Goal: Transaction & Acquisition: Purchase product/service

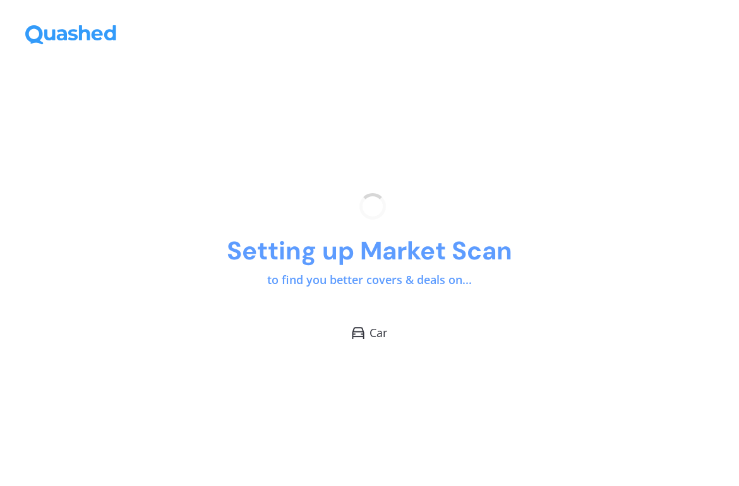
scroll to position [-1, 1]
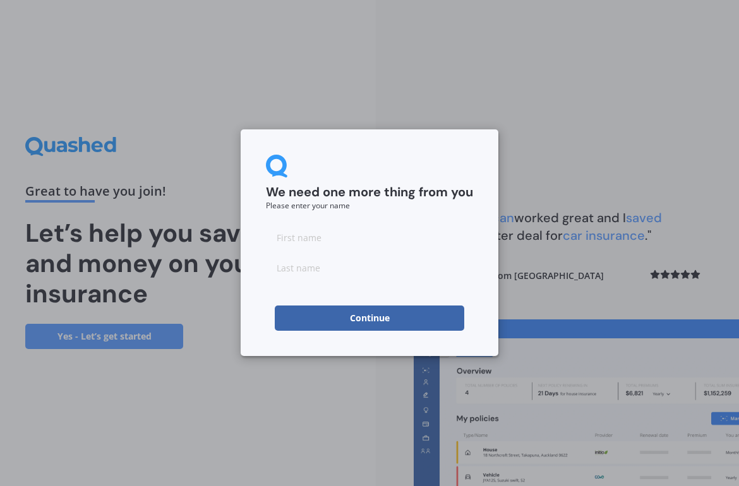
click at [316, 241] on input at bounding box center [369, 237] width 207 height 25
type input "[PERSON_NAME]"
click at [361, 279] on input at bounding box center [369, 267] width 207 height 25
type input "[PERSON_NAME]"
click at [355, 316] on button "Continue" at bounding box center [369, 318] width 189 height 25
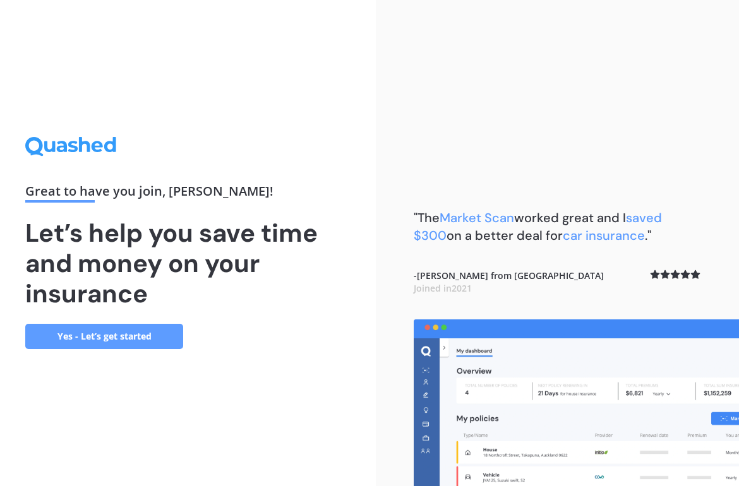
scroll to position [0, 0]
click at [139, 331] on link "Yes - Let’s get started" at bounding box center [104, 336] width 158 height 25
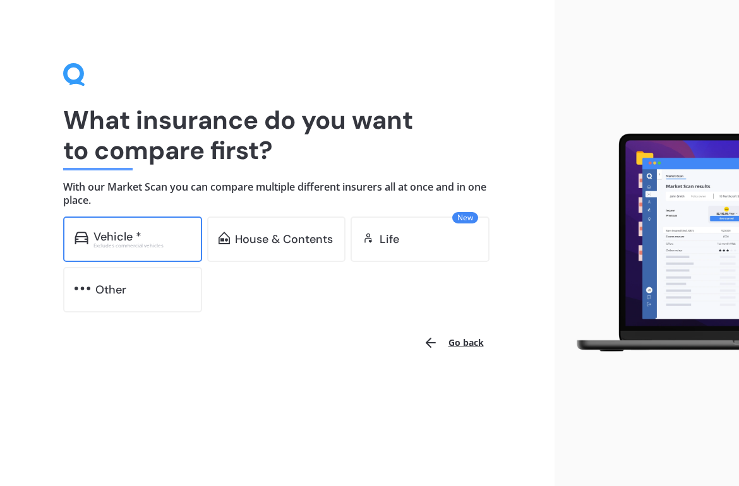
click at [162, 230] on div "Vehicle *" at bounding box center [141, 236] width 97 height 13
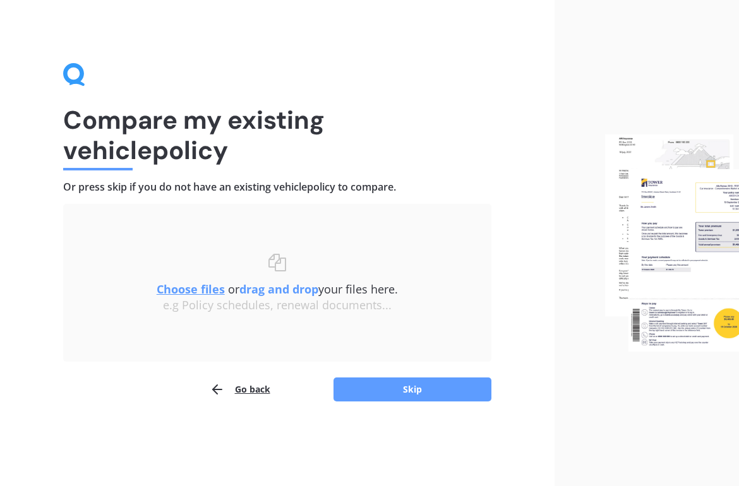
click at [192, 290] on u "Choose files" at bounding box center [191, 289] width 68 height 15
click at [419, 380] on button "Skip" at bounding box center [412, 390] width 158 height 24
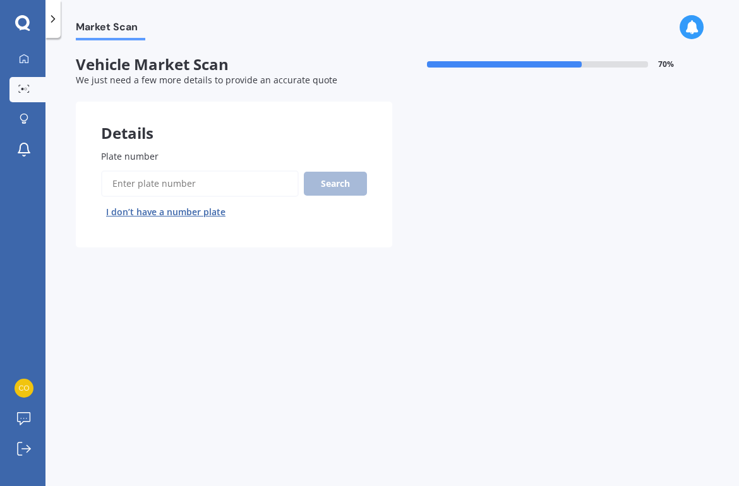
click at [196, 187] on input "Plate number" at bounding box center [200, 183] width 198 height 27
type input "kyl3"
click at [0, 0] on button "Next" at bounding box center [0, 0] width 0 height 0
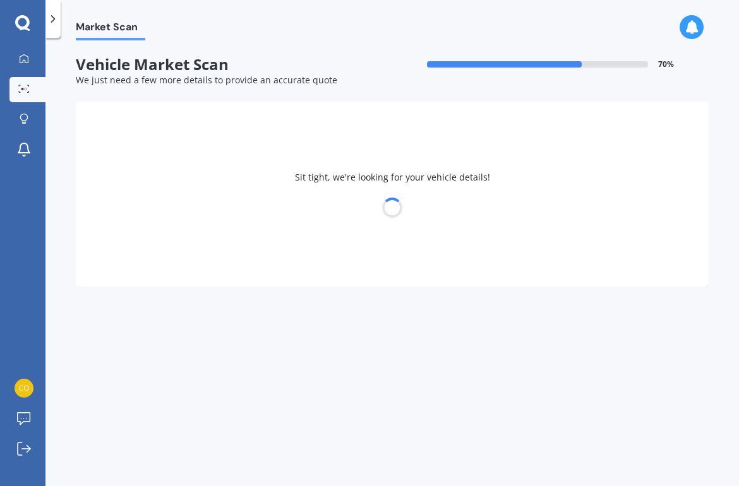
select select "VOLVO"
select select "XC60"
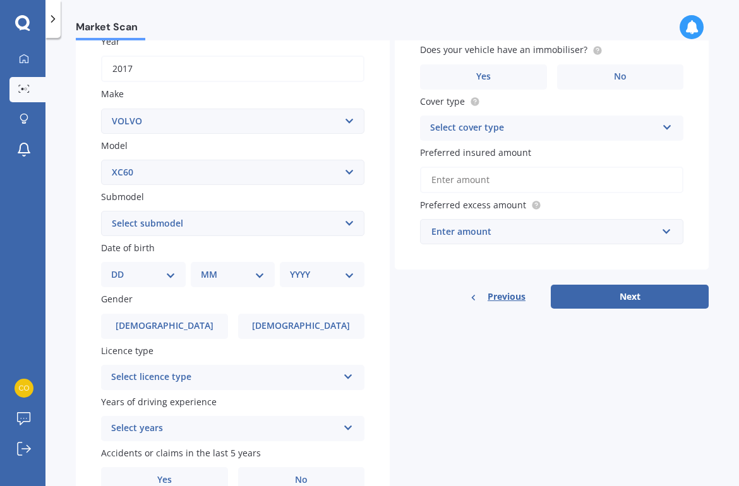
scroll to position [196, 0]
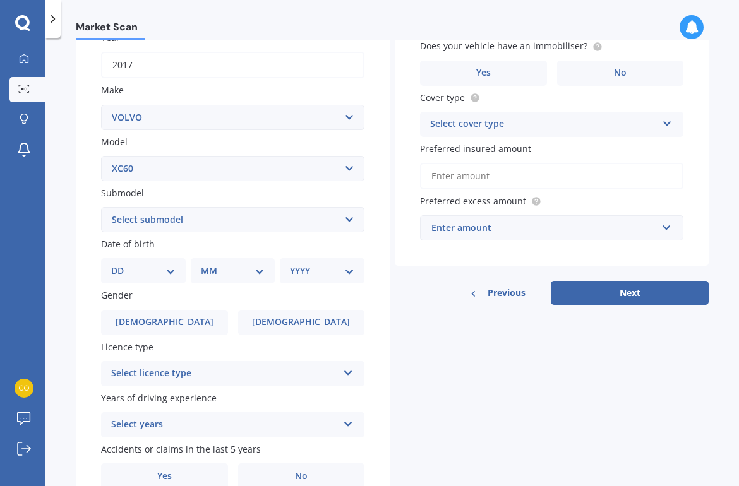
select select "30"
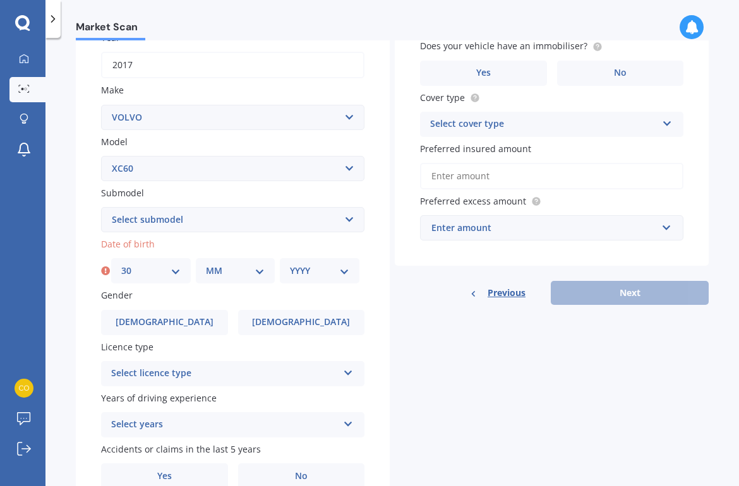
select select "11"
select select "1959"
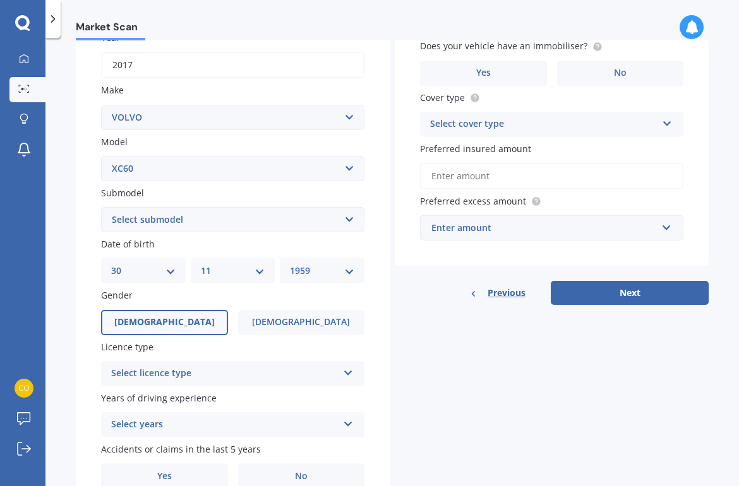
click at [196, 311] on label "[DEMOGRAPHIC_DATA]" at bounding box center [164, 322] width 127 height 25
click at [0, 0] on input "[DEMOGRAPHIC_DATA]" at bounding box center [0, 0] width 0 height 0
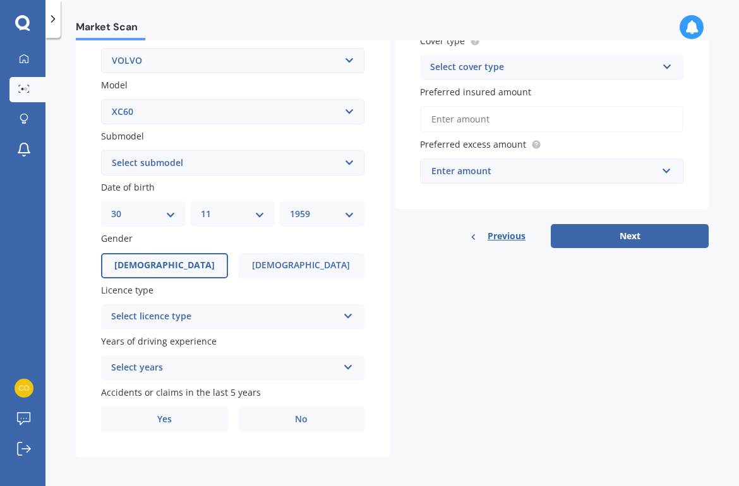
scroll to position [253, 0]
click at [343, 310] on icon at bounding box center [348, 314] width 11 height 9
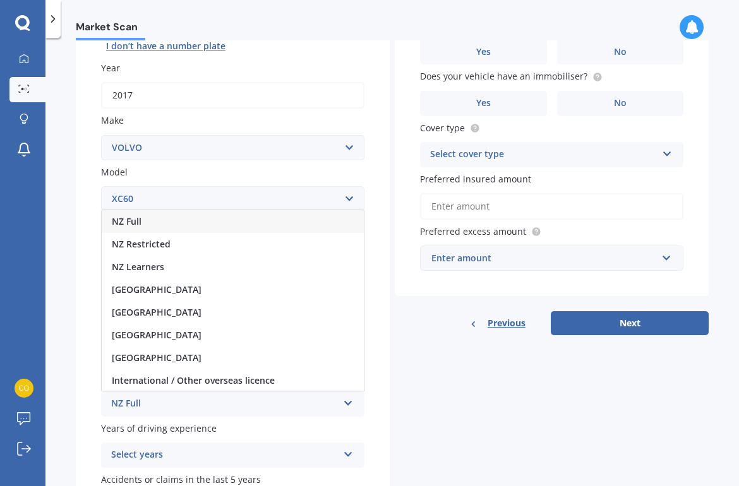
scroll to position [122, 0]
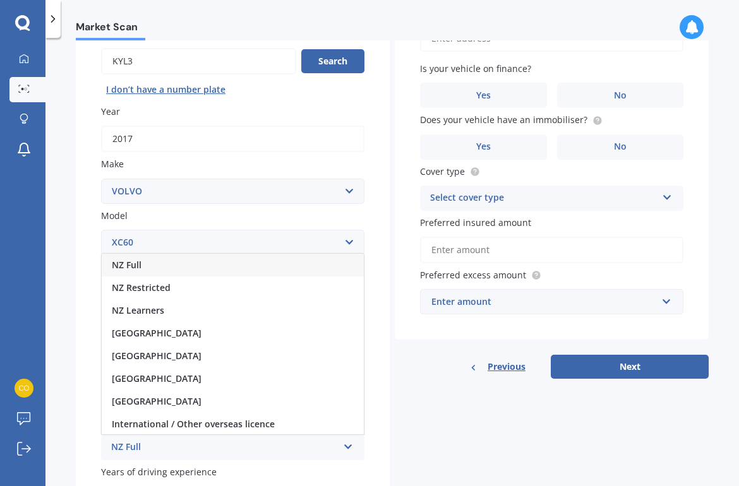
click at [232, 259] on div "NZ Full" at bounding box center [233, 265] width 262 height 23
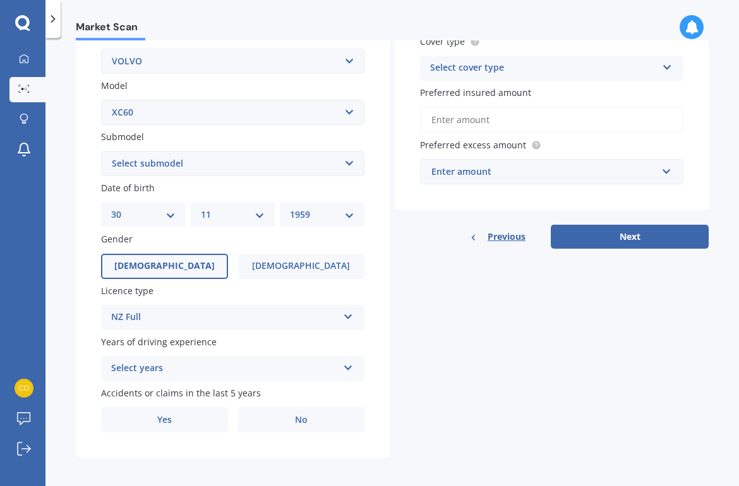
scroll to position [1, 0]
click at [345, 362] on icon at bounding box center [348, 365] width 11 height 9
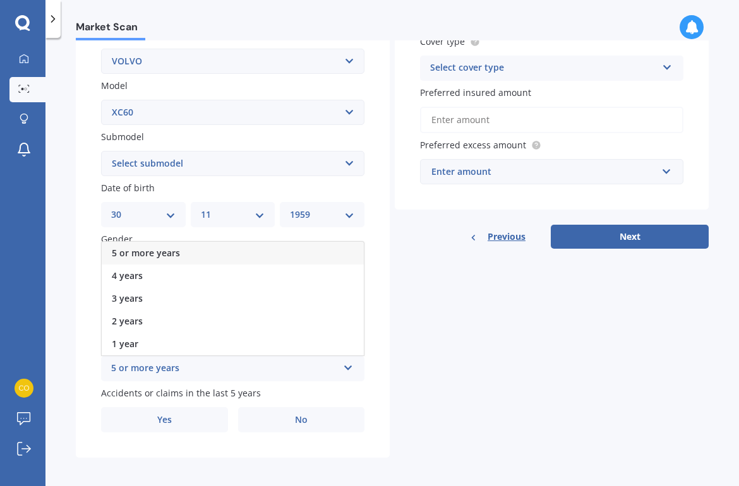
click at [343, 362] on icon at bounding box center [348, 365] width 11 height 9
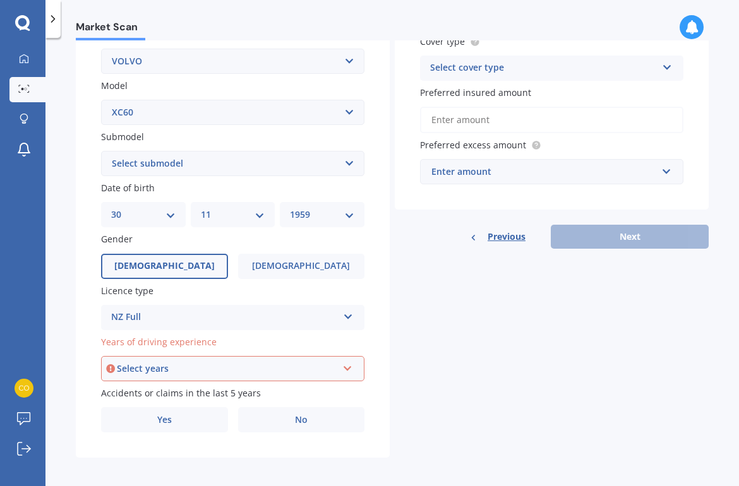
scroll to position [0, 1]
click at [203, 364] on div "Select years" at bounding box center [227, 369] width 220 height 14
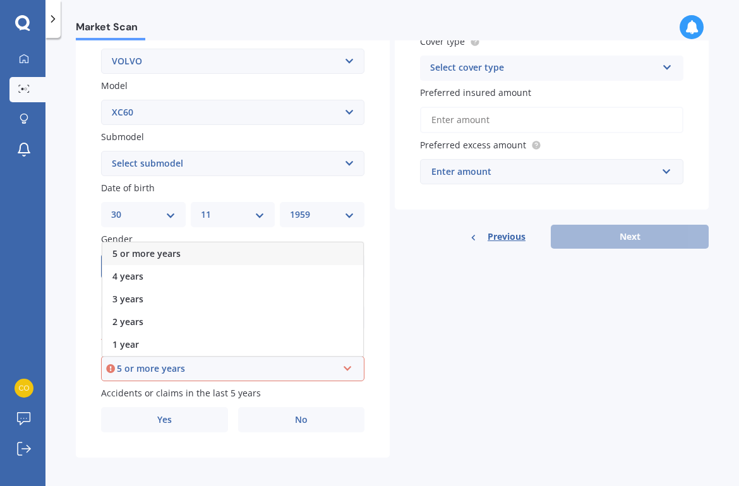
click at [298, 370] on div "5 or more years" at bounding box center [227, 369] width 220 height 14
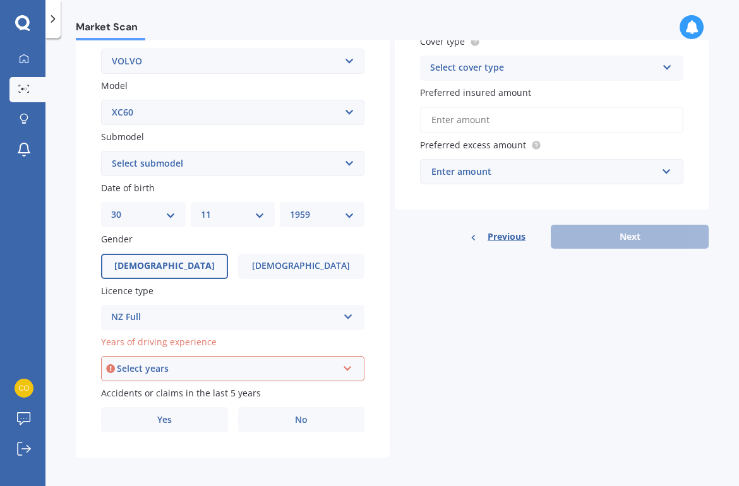
click at [347, 362] on icon at bounding box center [347, 366] width 11 height 9
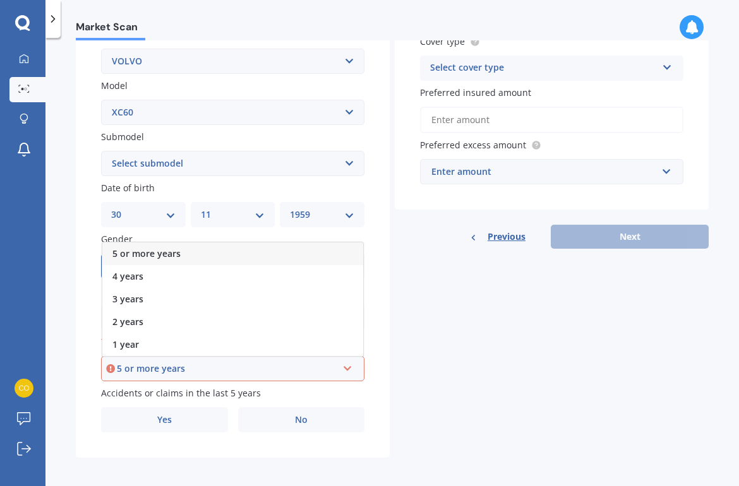
click at [248, 362] on div "5 or more years" at bounding box center [227, 369] width 220 height 14
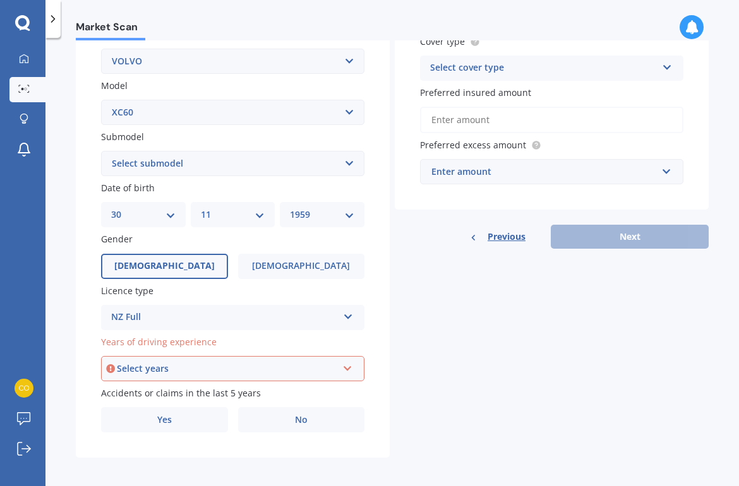
click at [179, 362] on div "Select years" at bounding box center [227, 369] width 220 height 14
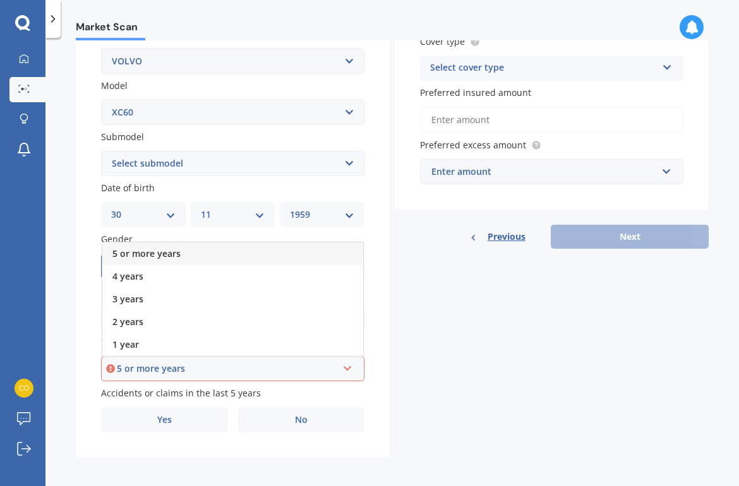
click at [138, 362] on div "5 or more years" at bounding box center [227, 369] width 220 height 14
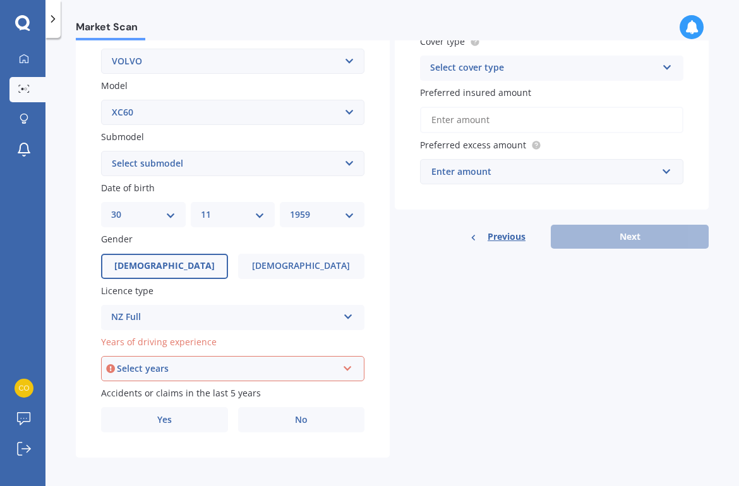
scroll to position [0, 0]
click at [343, 366] on icon at bounding box center [347, 366] width 11 height 9
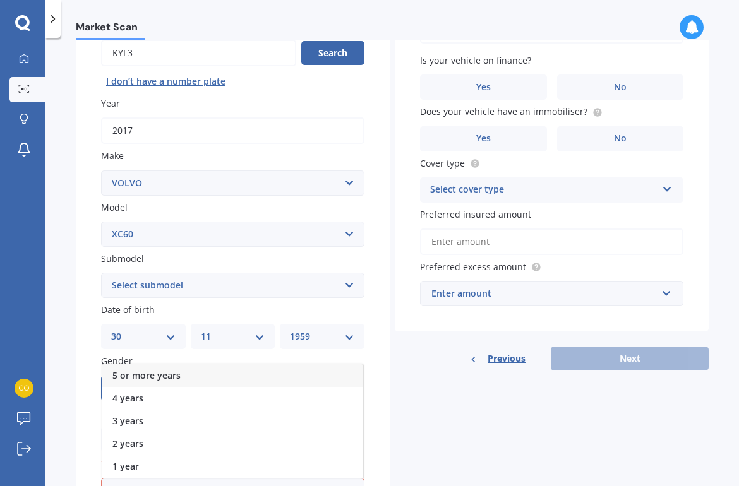
click at [208, 365] on div "5 or more years" at bounding box center [232, 375] width 261 height 23
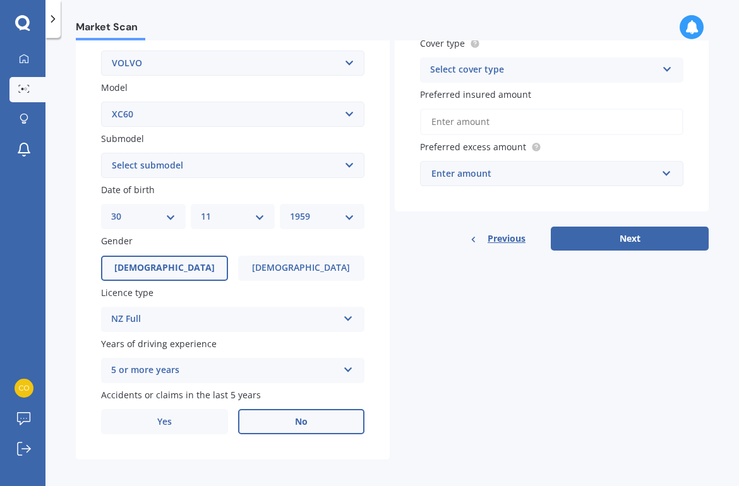
scroll to position [0, 1]
click at [326, 417] on label "No" at bounding box center [301, 421] width 127 height 25
click at [0, 0] on input "No" at bounding box center [0, 0] width 0 height 0
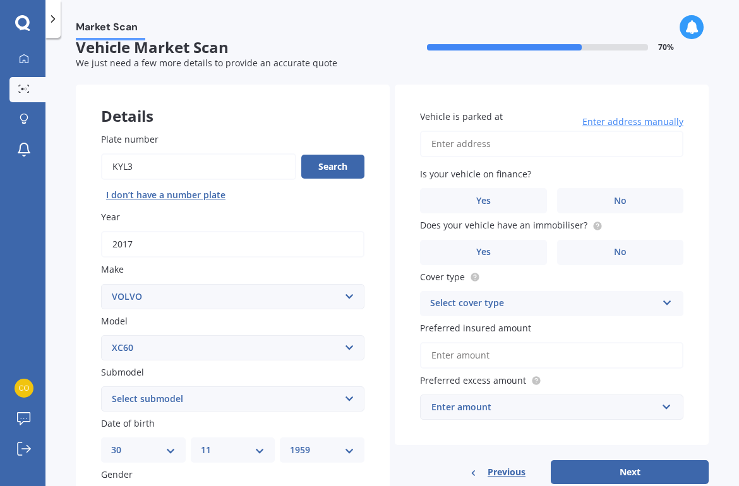
scroll to position [-1, 0]
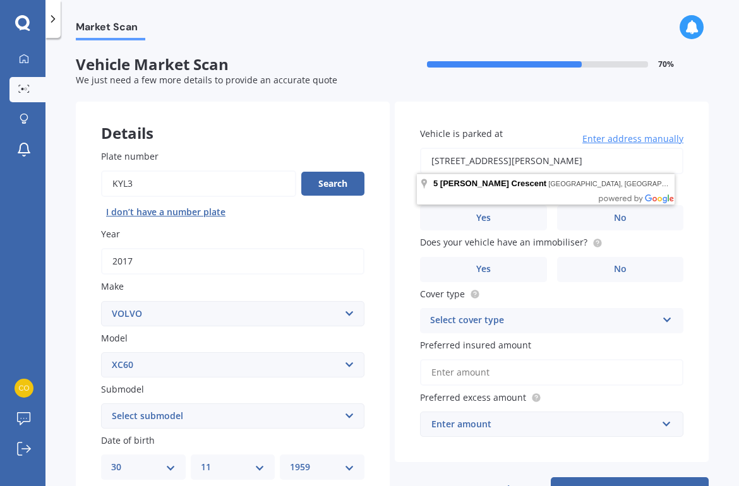
type input "[STREET_ADDRESS][PERSON_NAME]"
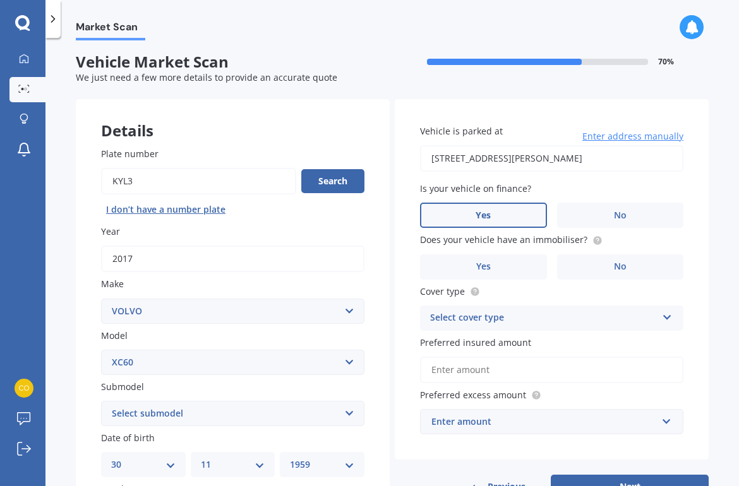
scroll to position [3, 0]
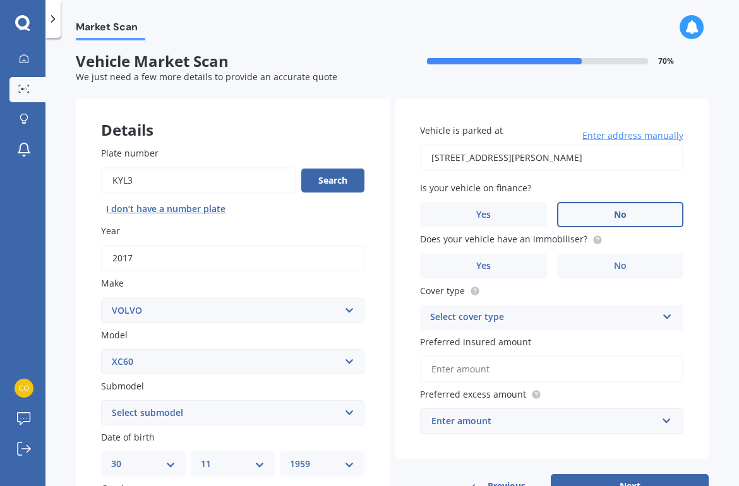
click at [639, 209] on label "No" at bounding box center [620, 214] width 127 height 25
click at [0, 0] on input "No" at bounding box center [0, 0] width 0 height 0
click at [495, 269] on label "Yes" at bounding box center [483, 266] width 127 height 25
click at [0, 0] on input "Yes" at bounding box center [0, 0] width 0 height 0
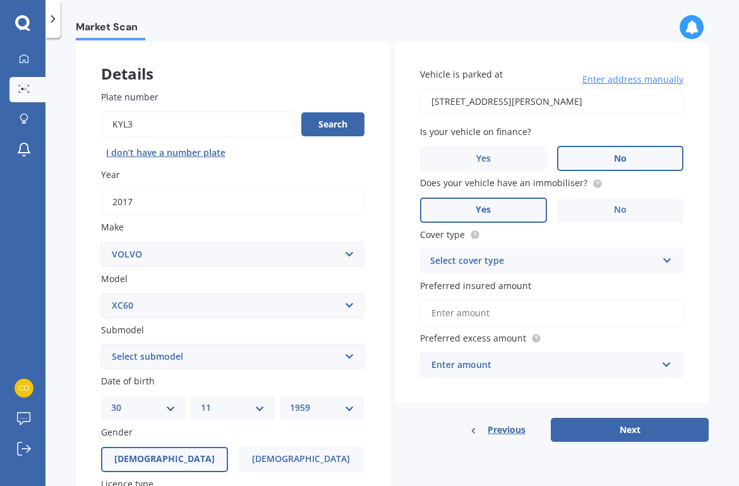
scroll to position [66, 0]
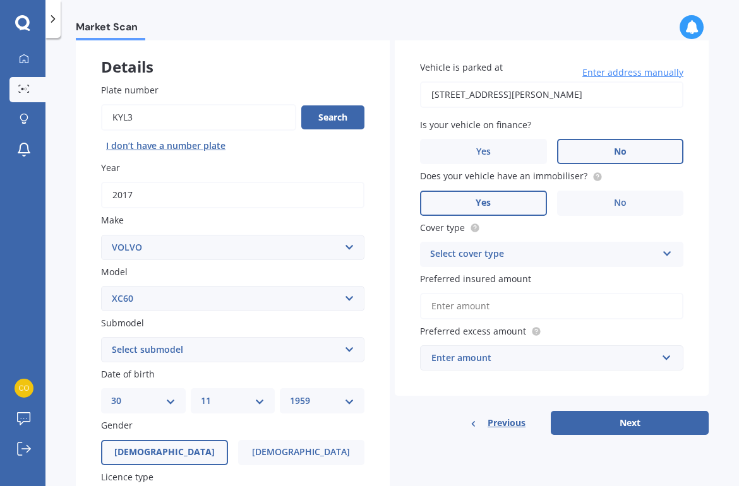
click at [662, 251] on icon at bounding box center [667, 251] width 11 height 9
click at [549, 277] on div "Comprehensive" at bounding box center [552, 279] width 262 height 23
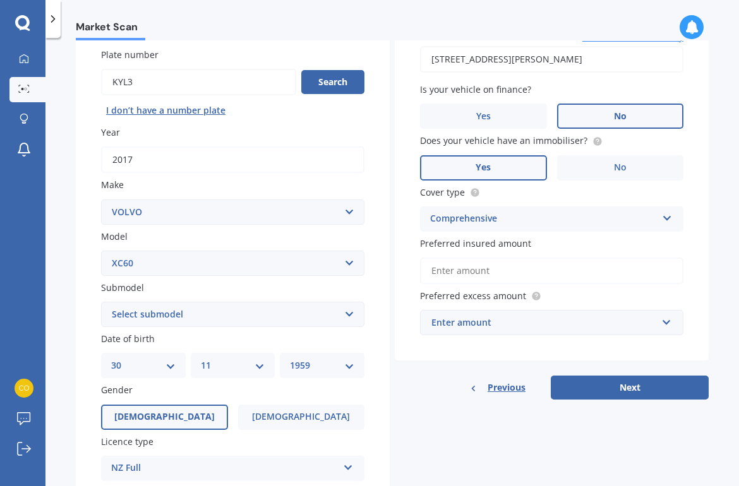
click at [513, 238] on span "Preferred insured amount" at bounding box center [475, 243] width 111 height 12
click at [513, 258] on input "Preferred insured amount" at bounding box center [551, 271] width 263 height 27
click at [513, 238] on span "Preferred insured amount" at bounding box center [475, 243] width 111 height 12
click at [513, 258] on input "Preferred insured amount" at bounding box center [551, 271] width 263 height 27
click at [525, 237] on label "Preferred insured amount" at bounding box center [549, 243] width 258 height 13
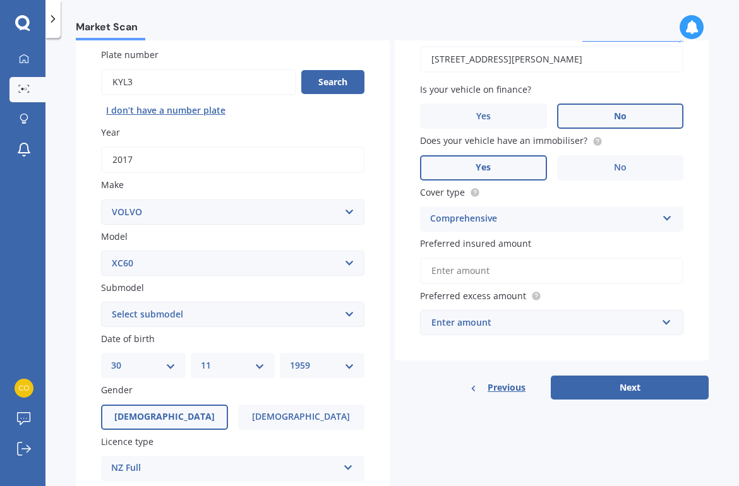
click at [525, 258] on input "Preferred insured amount" at bounding box center [551, 271] width 263 height 27
click at [526, 237] on label "Preferred insured amount" at bounding box center [549, 243] width 258 height 13
click at [526, 258] on input "Preferred insured amount" at bounding box center [551, 271] width 263 height 27
click at [517, 237] on span "Preferred insured amount" at bounding box center [475, 243] width 111 height 12
click at [517, 258] on input "Preferred insured amount" at bounding box center [551, 271] width 263 height 27
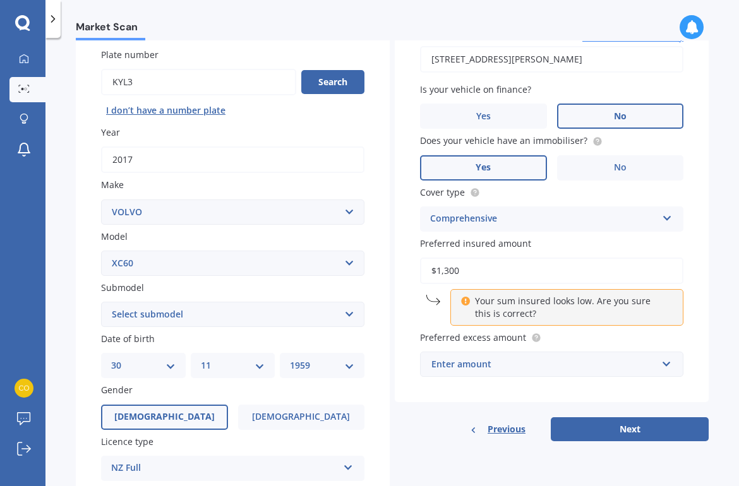
type input "$13,000"
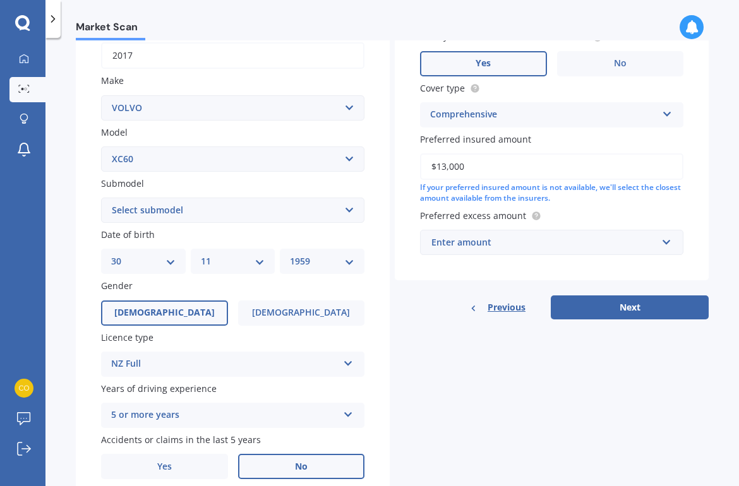
scroll to position [0, 0]
click at [662, 237] on input "text" at bounding box center [547, 242] width 252 height 24
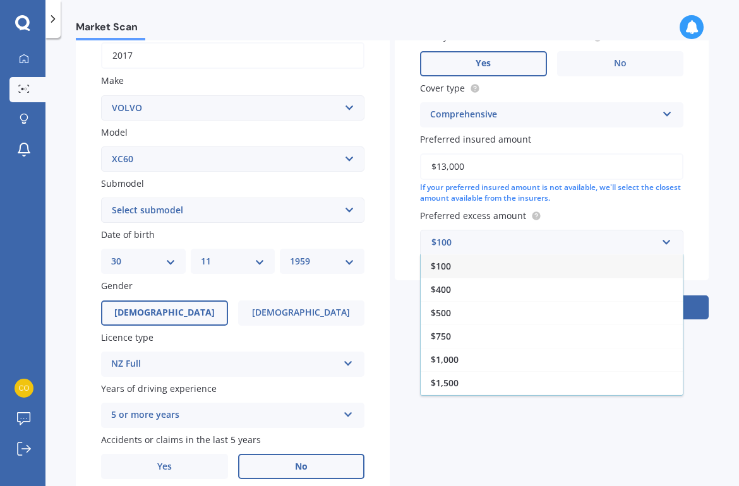
click at [499, 355] on div "$1,000" at bounding box center [552, 359] width 262 height 23
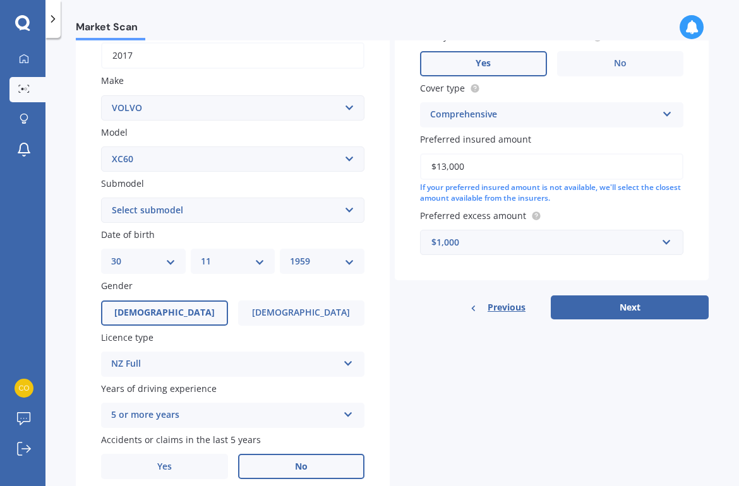
click at [580, 297] on button "Next" at bounding box center [630, 308] width 158 height 24
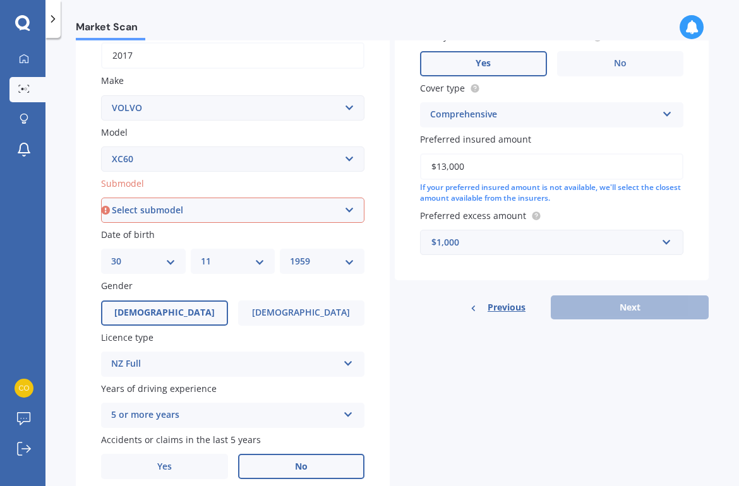
select select "PETROL"
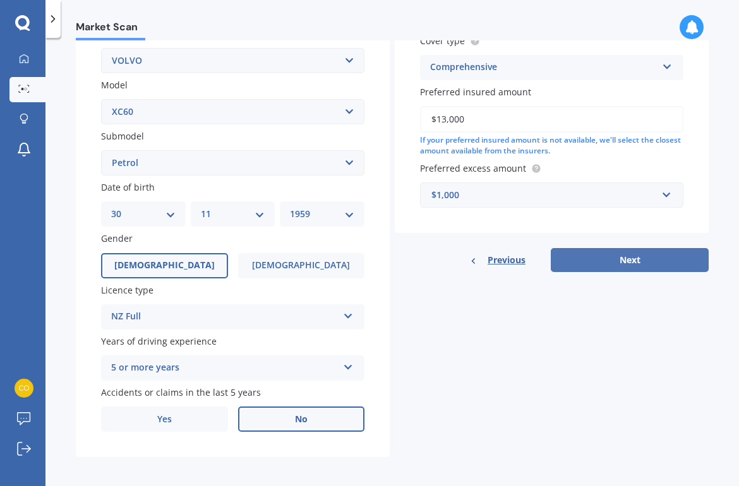
scroll to position [253, 0]
click at [625, 252] on button "Next" at bounding box center [630, 261] width 158 height 24
select select "30"
select select "11"
select select "1959"
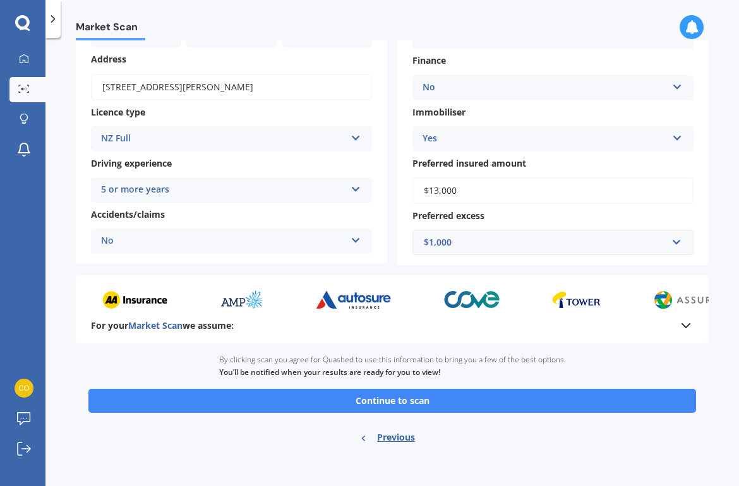
scroll to position [161, 0]
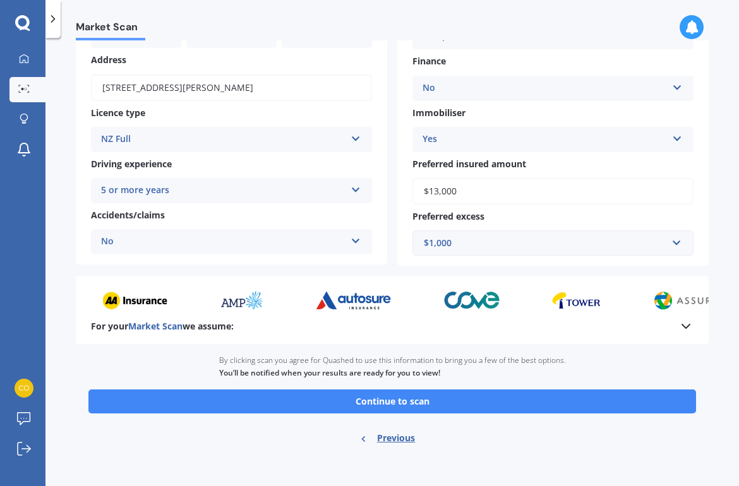
click at [463, 394] on button "Continue to scan" at bounding box center [391, 402] width 607 height 24
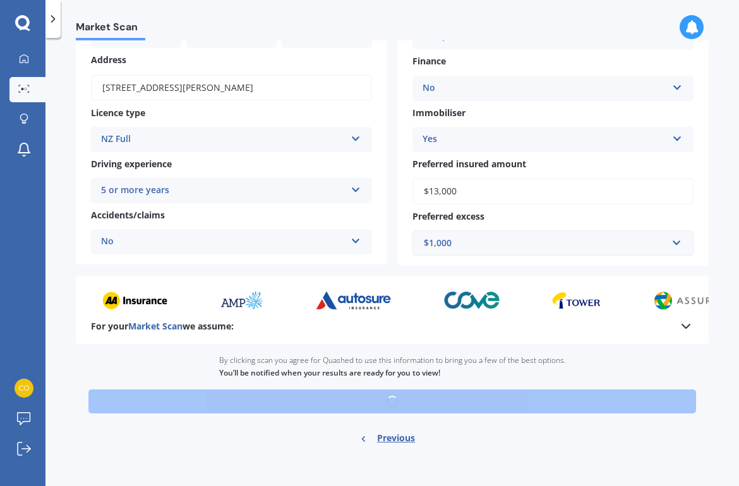
scroll to position [2, 1]
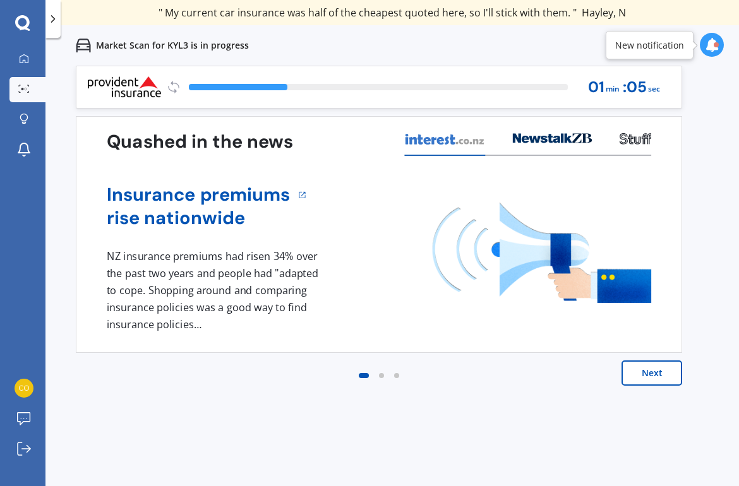
click at [660, 375] on button "Next" at bounding box center [651, 373] width 61 height 25
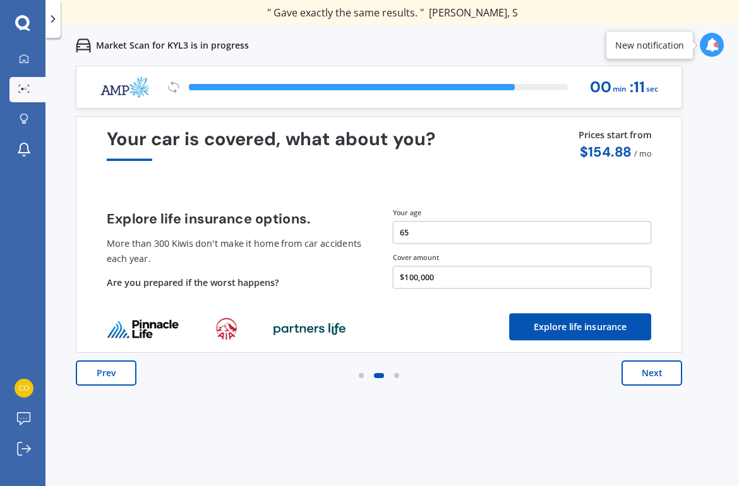
click at [662, 375] on button "Next" at bounding box center [651, 373] width 61 height 25
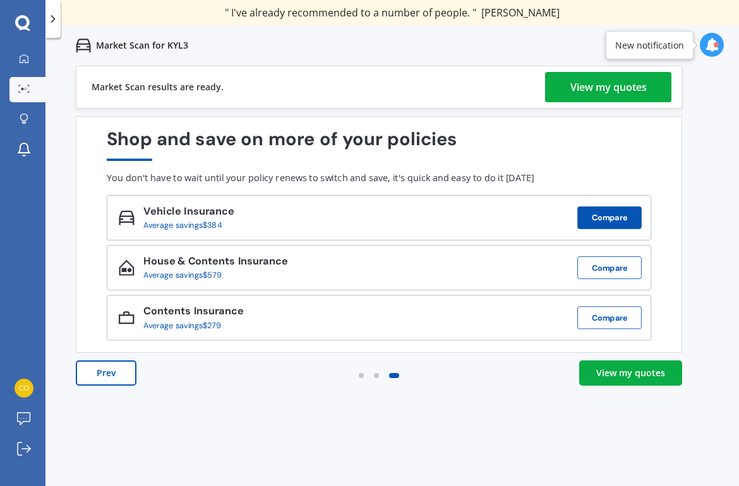
click at [613, 221] on button "Compare" at bounding box center [609, 217] width 64 height 23
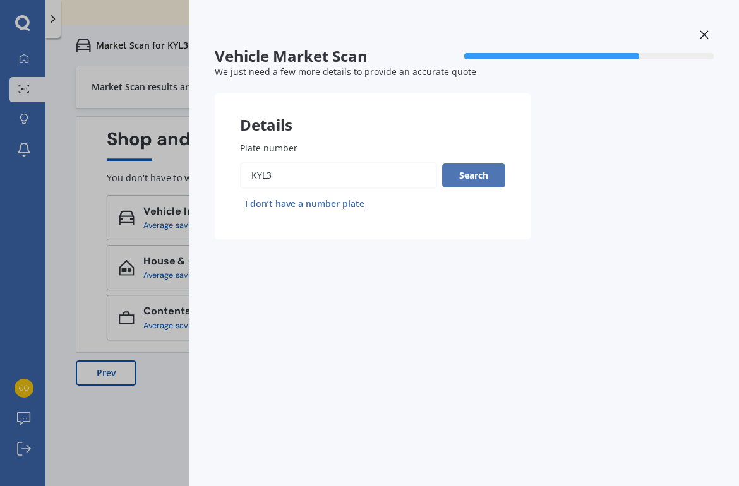
click at [482, 179] on button "Search" at bounding box center [473, 176] width 63 height 24
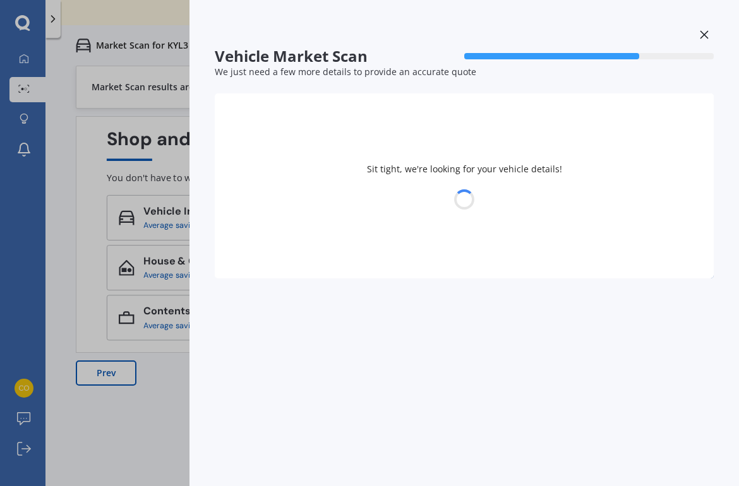
select select "VOLVO"
select select "XC60"
select select "30"
select select "11"
select select "1959"
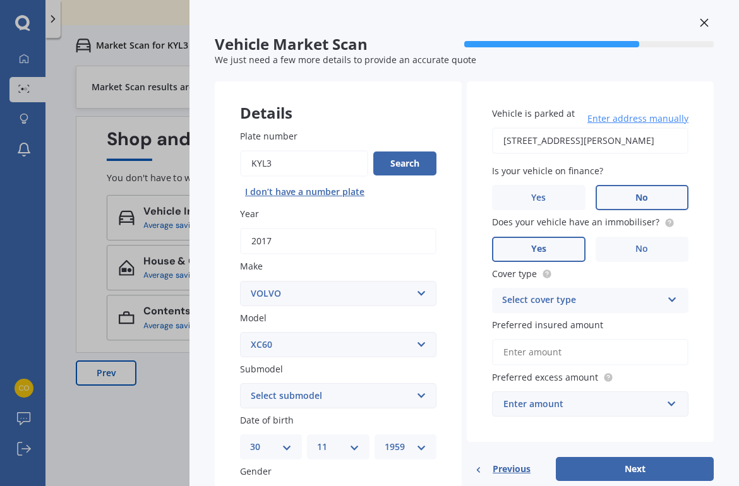
scroll to position [13, 0]
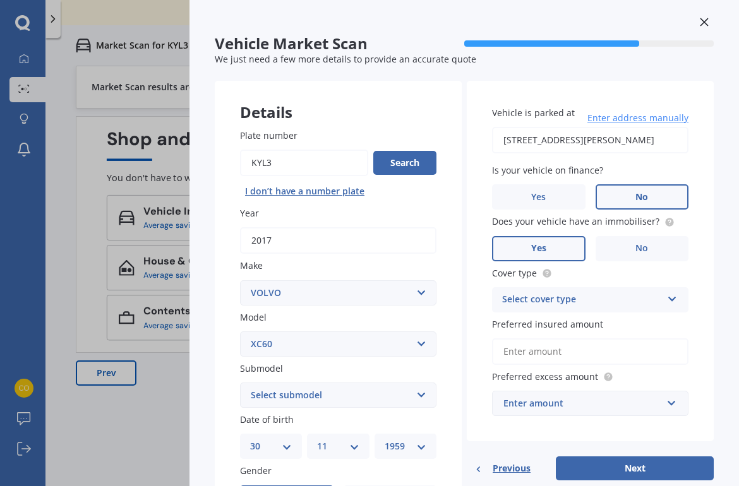
click at [635, 198] on span "No" at bounding box center [641, 197] width 13 height 11
click at [0, 0] on input "No" at bounding box center [0, 0] width 0 height 0
click at [563, 242] on label "Yes" at bounding box center [538, 248] width 93 height 25
click at [0, 0] on input "Yes" at bounding box center [0, 0] width 0 height 0
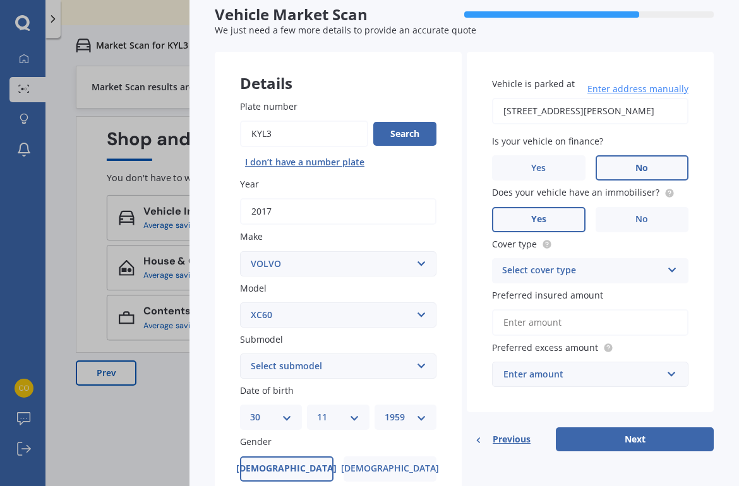
scroll to position [47, 0]
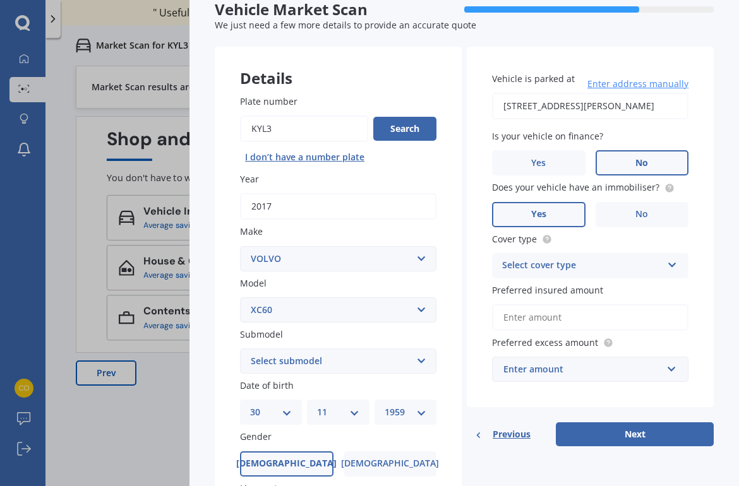
click at [645, 426] on button "Next" at bounding box center [635, 434] width 158 height 24
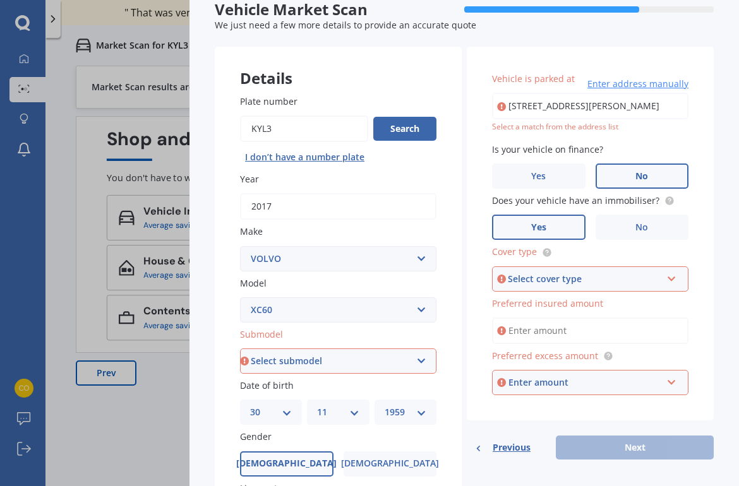
select select "PETROL"
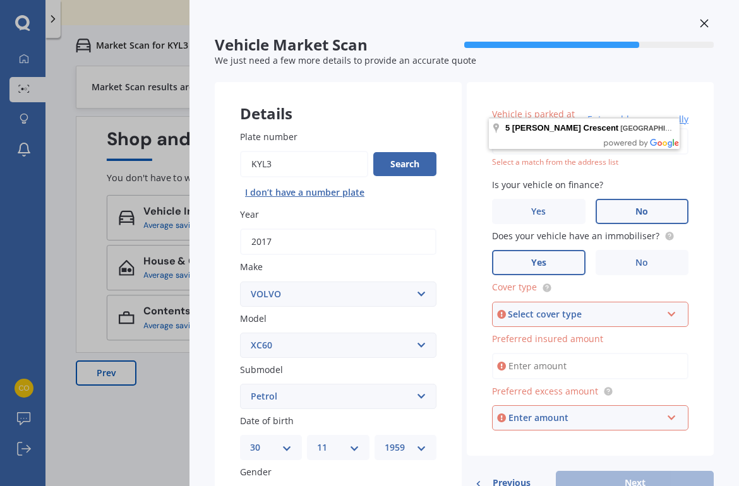
scroll to position [13, 0]
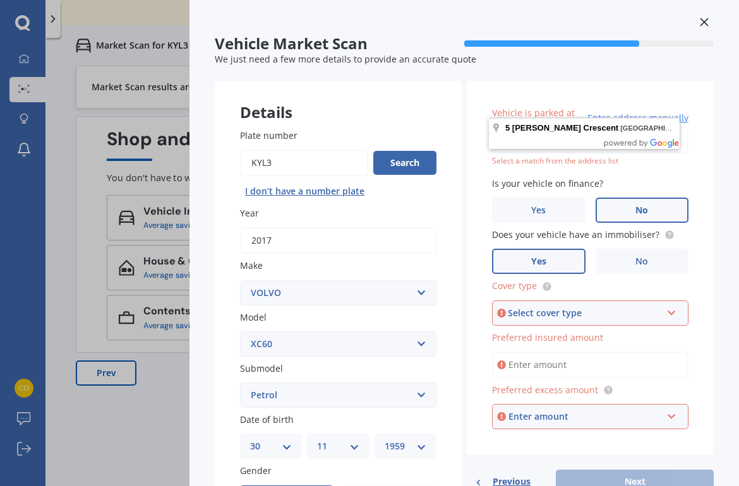
type input "[STREET_ADDRESS][PERSON_NAME]"
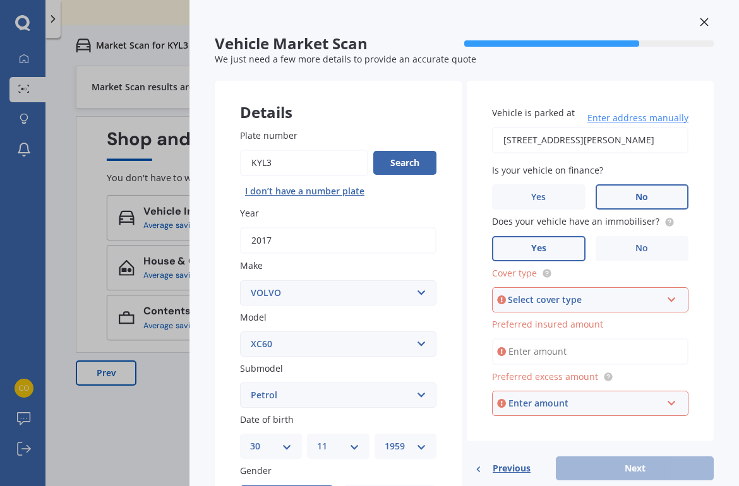
click at [670, 299] on div "Select cover type Comprehensive Third Party, Fire & Theft Third Party" at bounding box center [590, 299] width 196 height 25
click at [600, 318] on div "Comprehensive" at bounding box center [590, 324] width 194 height 23
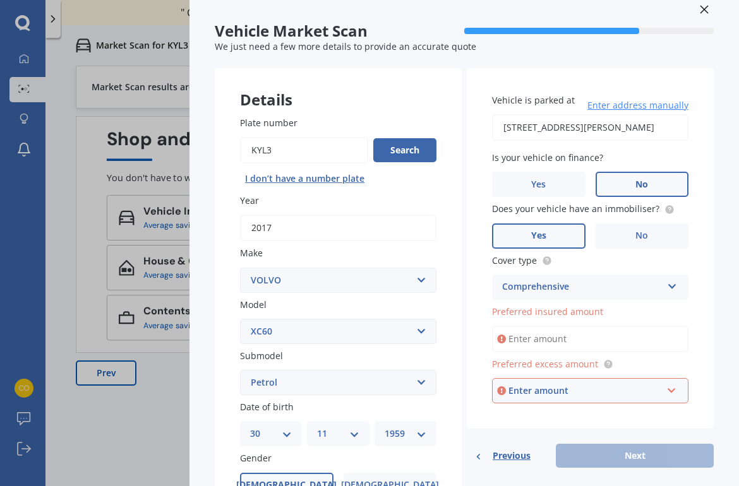
click at [584, 340] on input "Preferred insured amount" at bounding box center [590, 339] width 196 height 27
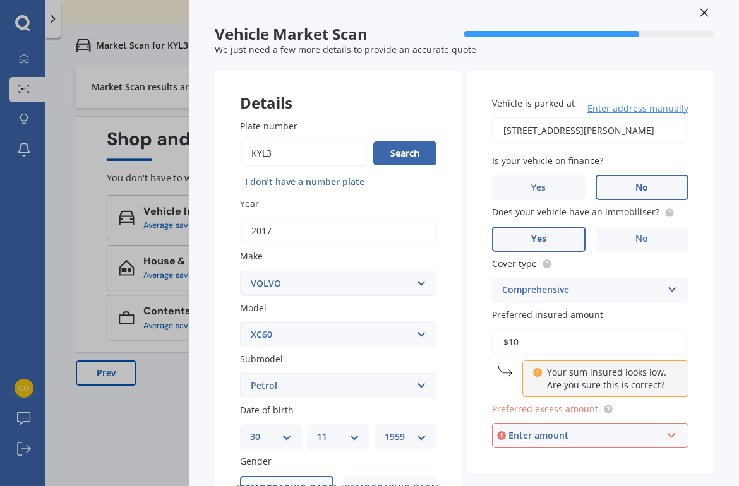
type input "$1"
type input "$13,000"
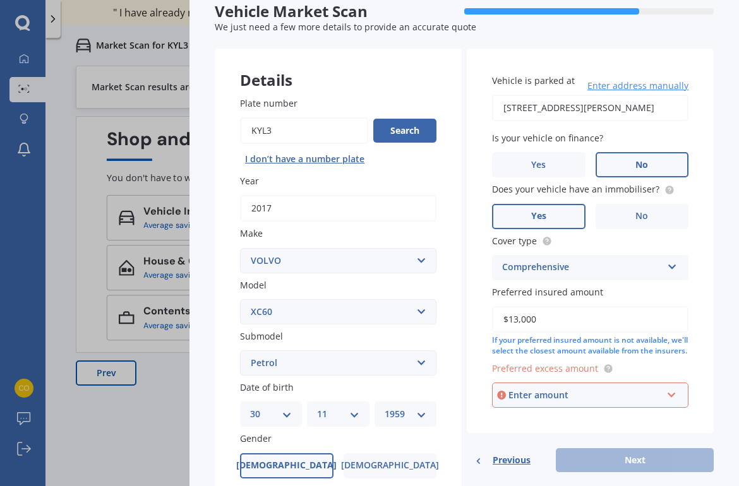
scroll to position [46, 0]
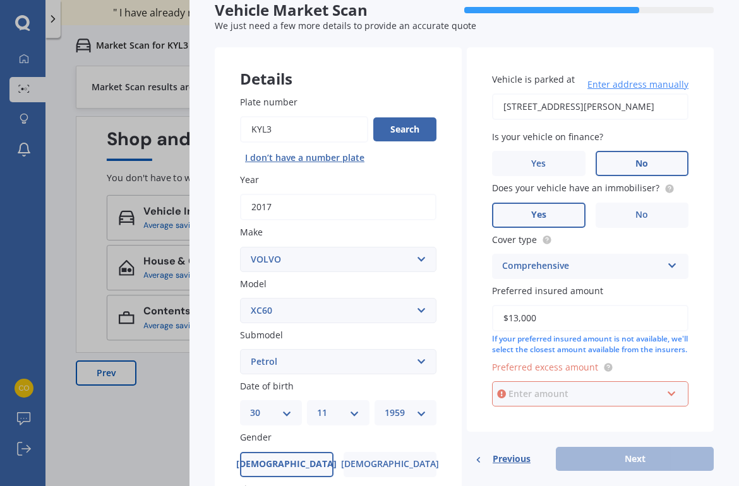
click at [671, 399] on input "text" at bounding box center [585, 394] width 185 height 24
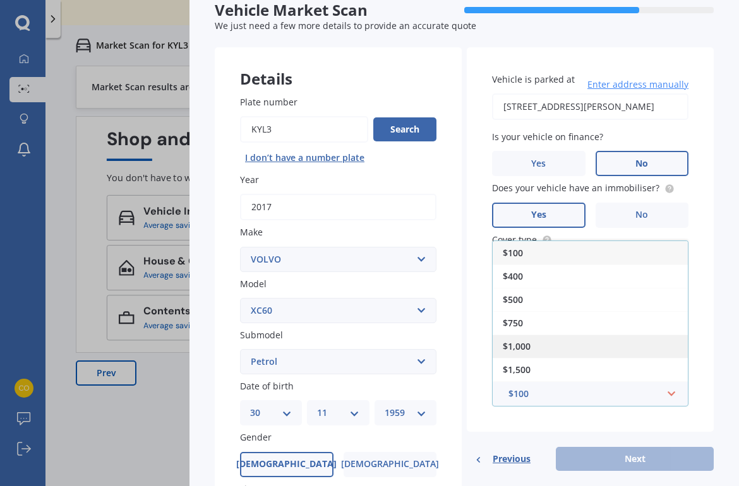
click at [597, 356] on div "$1,000" at bounding box center [590, 346] width 195 height 23
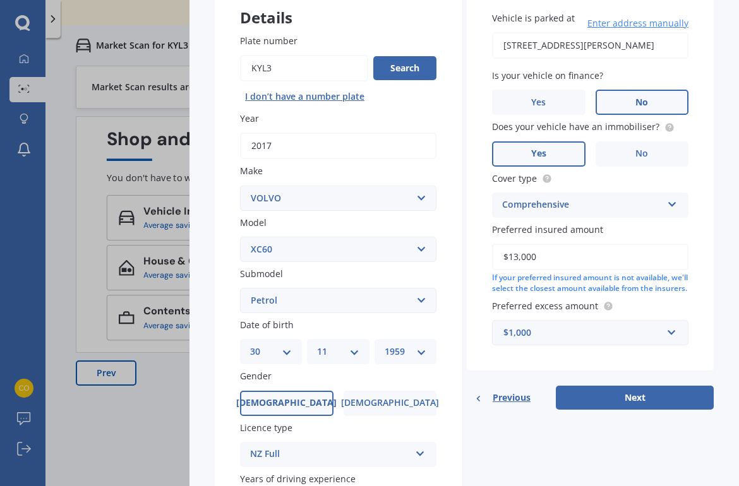
scroll to position [110, 0]
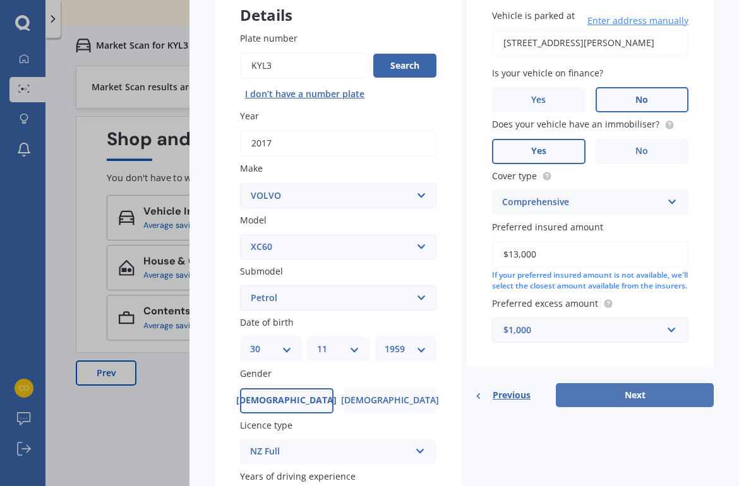
click at [635, 399] on button "Next" at bounding box center [635, 395] width 158 height 24
select select "30"
select select "11"
select select "1959"
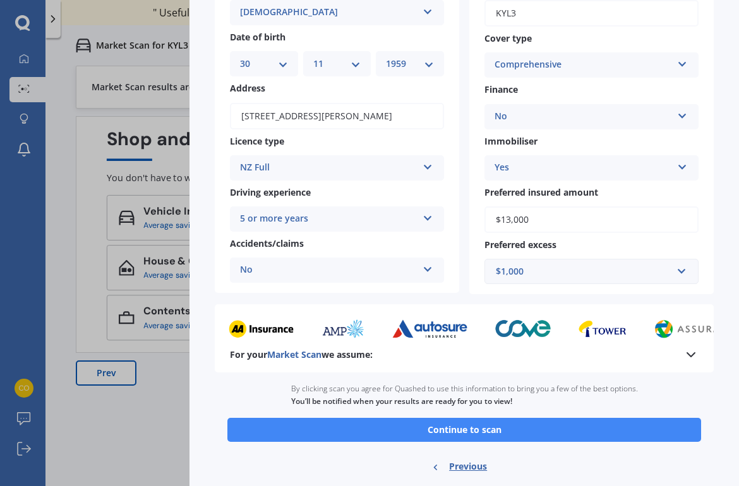
click at [578, 443] on div "Ready to go By clicking scan you agree for Quashed to use this information to b…" at bounding box center [464, 430] width 499 height 114
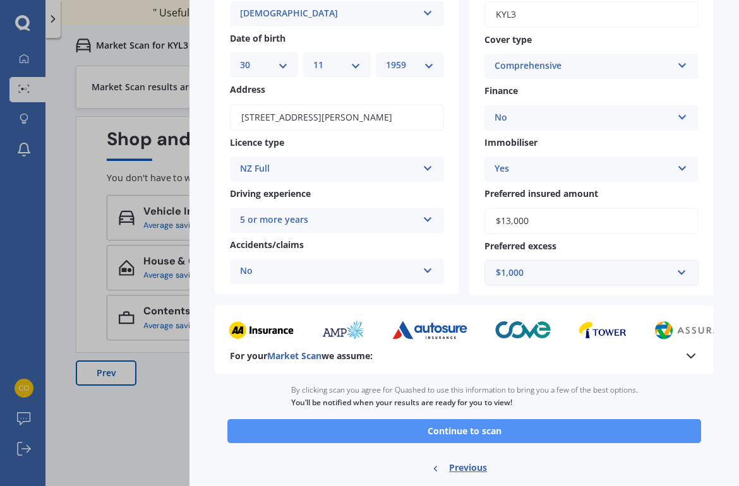
scroll to position [124, 0]
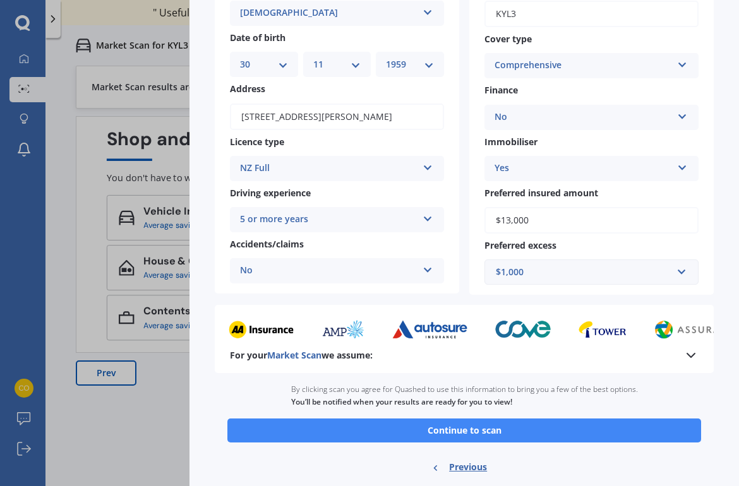
click at [571, 432] on button "Continue to scan" at bounding box center [464, 431] width 474 height 24
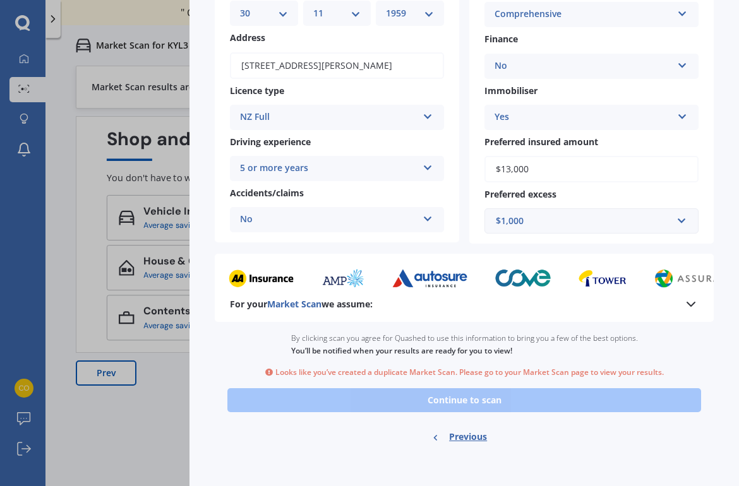
scroll to position [175, 0]
click at [549, 393] on div "Ready to go By clicking scan you agree for Quashed to use this information to b…" at bounding box center [464, 389] width 499 height 134
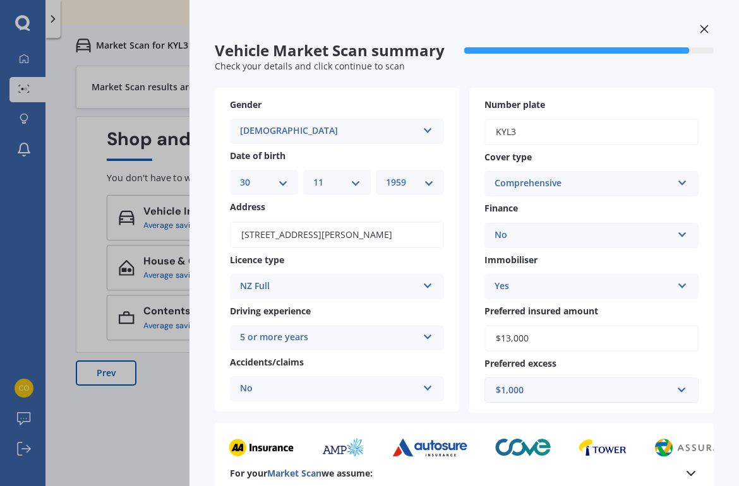
scroll to position [7, 0]
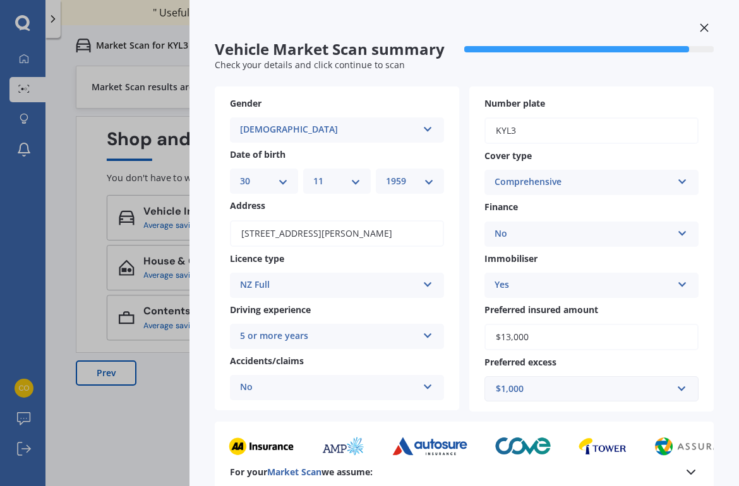
click at [700, 25] on icon at bounding box center [704, 27] width 9 height 9
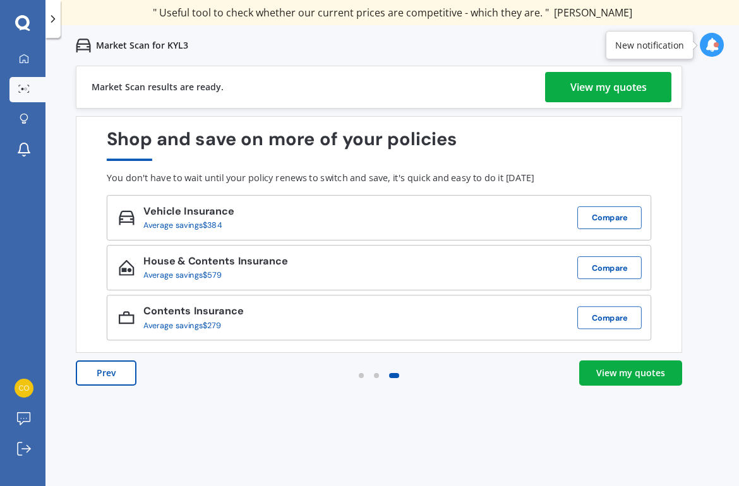
scroll to position [0, 0]
click at [619, 87] on div "View my quotes" at bounding box center [608, 87] width 76 height 30
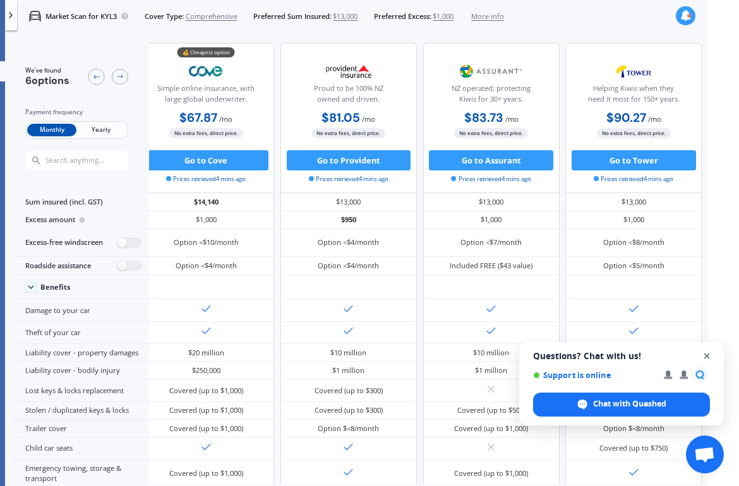
scroll to position [1, 32]
click at [705, 357] on span "Close chat" at bounding box center [707, 357] width 16 height 16
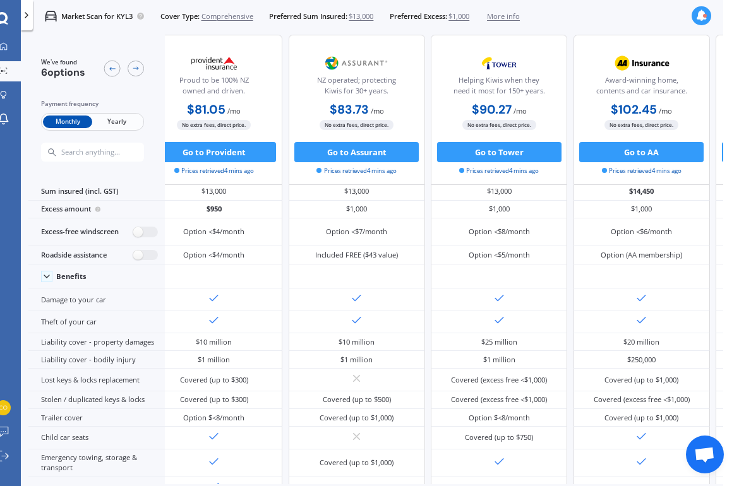
scroll to position [16, 205]
